Goal: Navigation & Orientation: Find specific page/section

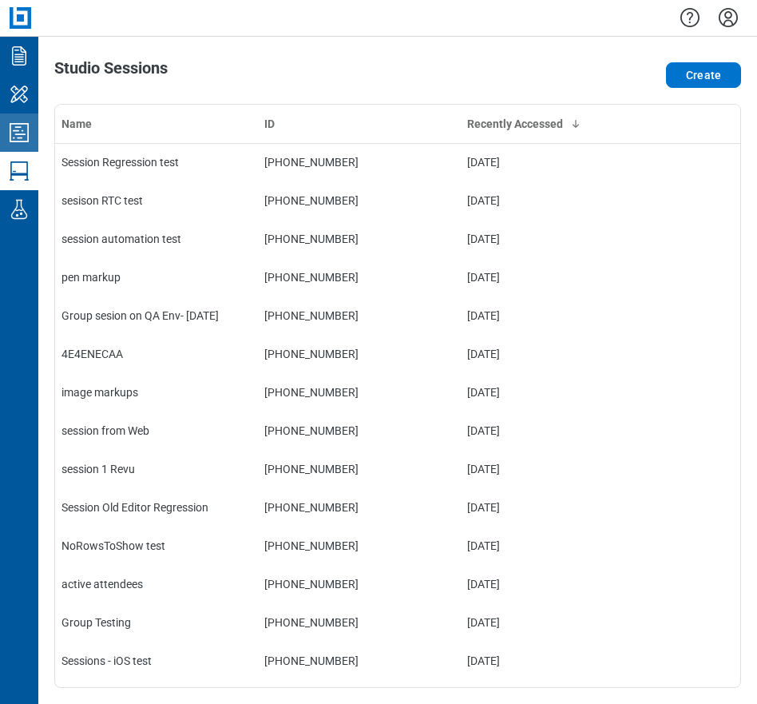
click at [26, 129] on icon "Studio Projects" at bounding box center [19, 133] width 26 height 26
